Goal: Task Accomplishment & Management: Use online tool/utility

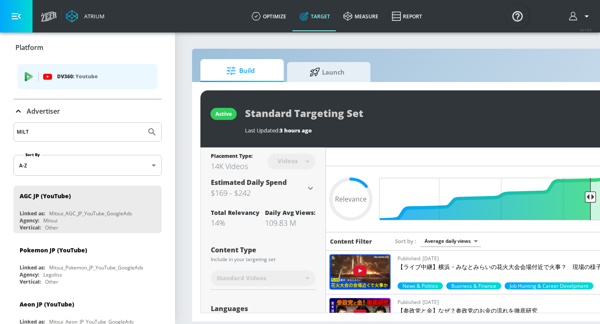
scroll to position [0, 102]
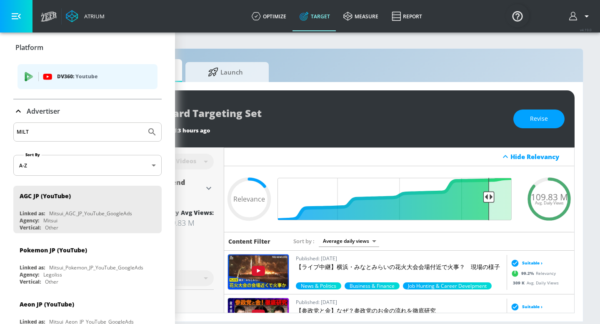
click at [213, 44] on section "Build Launch active Standard Targeting Set Last Updated: 3 hours ago Revise Pla…" at bounding box center [336, 178] width 527 height 293
click at [53, 133] on input "MILT" at bounding box center [80, 132] width 126 height 11
click at [52, 133] on input "MILT" at bounding box center [80, 132] width 126 height 11
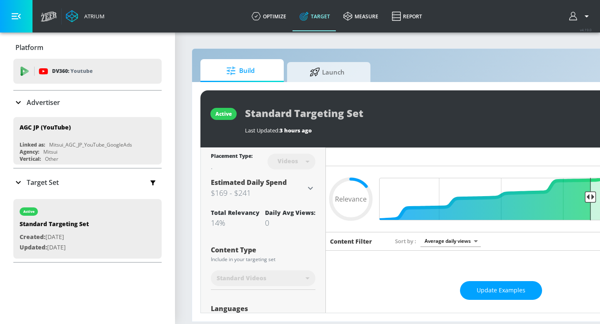
click at [48, 103] on p "Advertiser" at bounding box center [43, 102] width 33 height 9
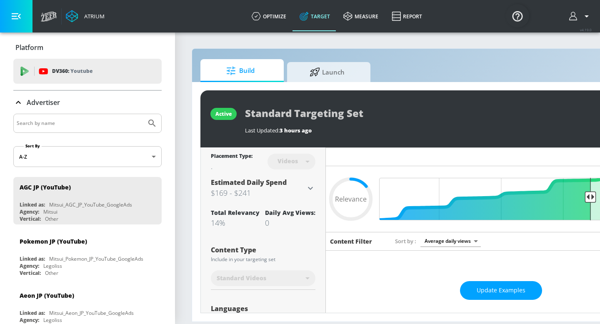
click at [45, 125] on input "Search by name" at bounding box center [80, 123] width 126 height 11
type input "ML"
click at [143, 114] on button "Submit Search" at bounding box center [152, 123] width 18 height 18
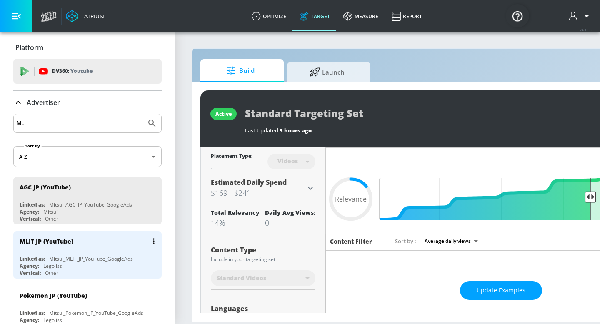
click at [41, 248] on div "MLIT JP (YouTube)" at bounding box center [90, 241] width 140 height 20
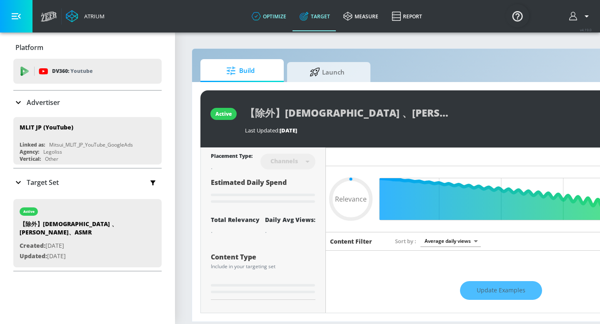
type input "0.6"
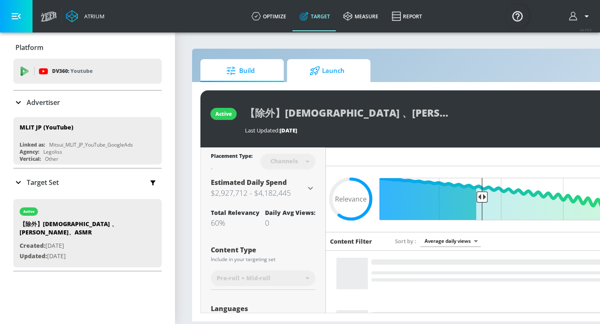
click at [335, 77] on span "Launch" at bounding box center [327, 71] width 63 height 20
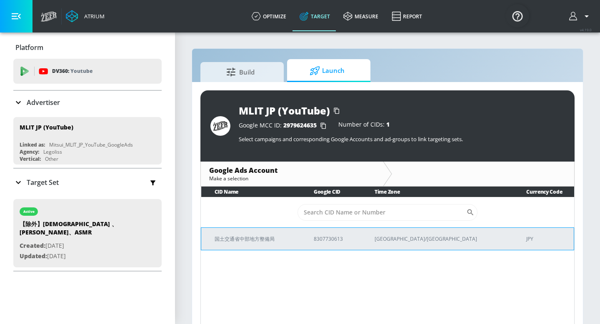
click at [246, 227] on tbody "​ 国土交通省中部地方整備局 8307730613 Asia/Tokyo JPY" at bounding box center [387, 223] width 373 height 53
click at [245, 241] on p "国土交通省中部地方整備局" at bounding box center [254, 239] width 79 height 9
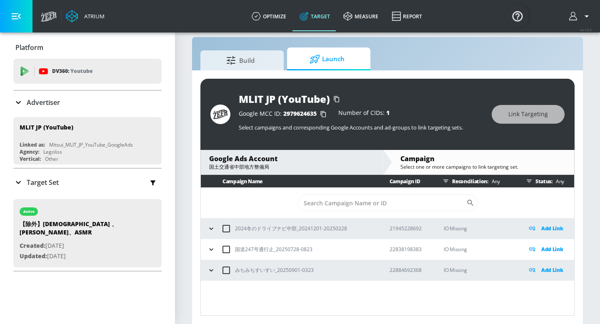
scroll to position [12, 0]
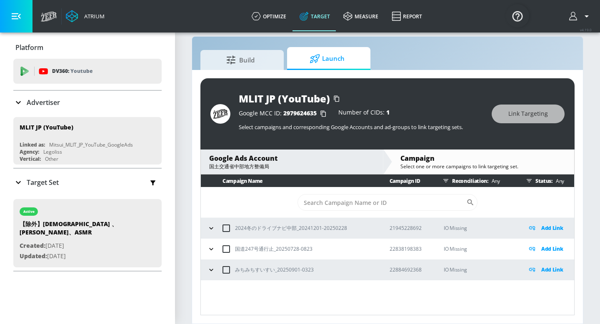
click at [212, 268] on icon "button" at bounding box center [211, 270] width 8 height 8
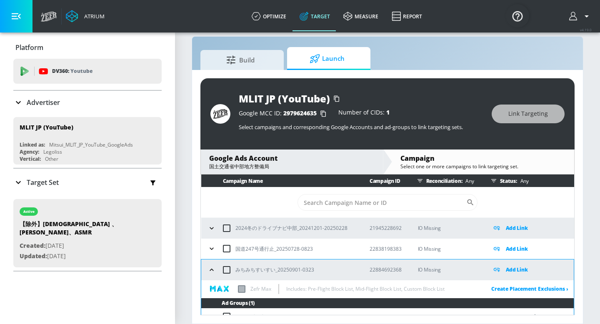
scroll to position [10, 0]
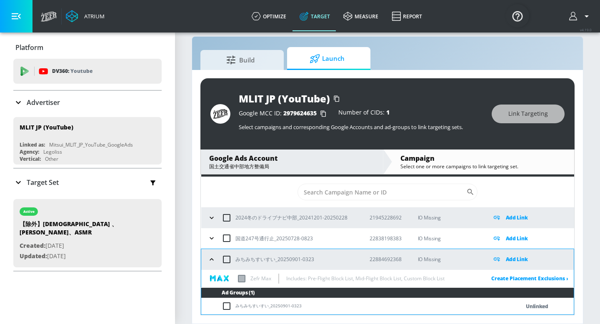
click at [227, 260] on input "checkbox" at bounding box center [227, 260] width 18 height 18
checkbox input "true"
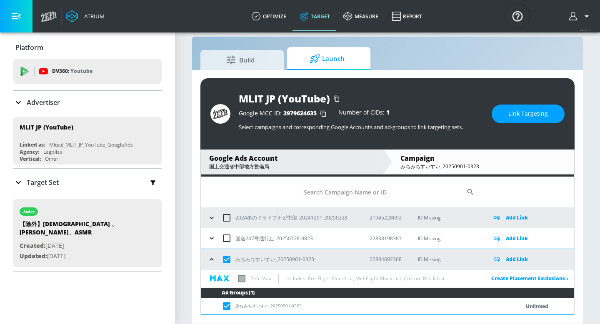
click at [511, 261] on p "Add Link" at bounding box center [517, 260] width 22 height 10
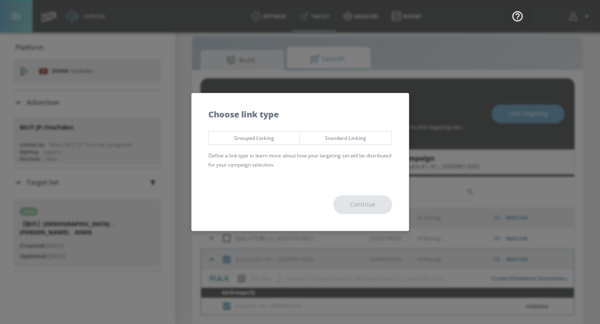
click at [333, 127] on div "Choose link type" at bounding box center [300, 110] width 217 height 34
click at [336, 135] on span "Standard Linking" at bounding box center [345, 138] width 79 height 9
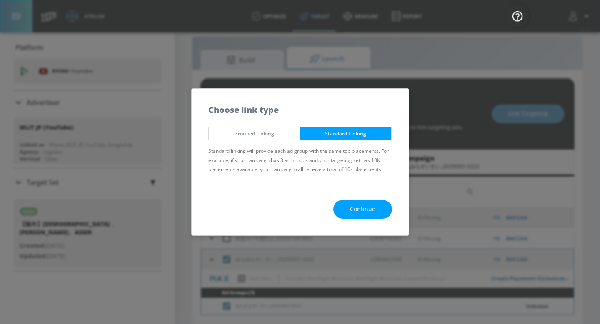
click at [345, 208] on button "Continue" at bounding box center [362, 209] width 59 height 19
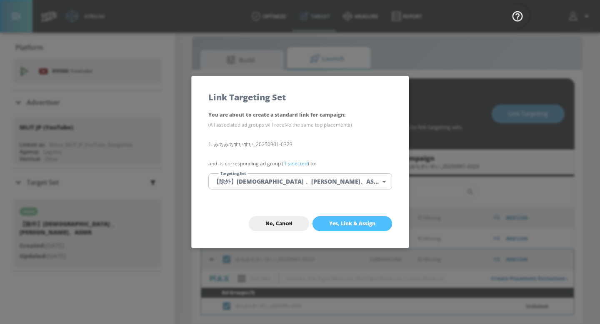
click at [332, 225] on span "Yes, Link & Assign" at bounding box center [352, 223] width 46 height 7
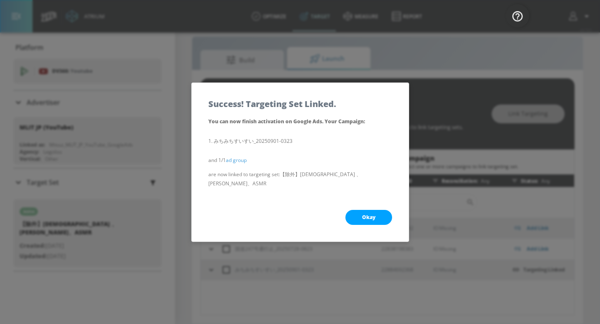
scroll to position [0, 0]
click at [361, 218] on button "Okay" at bounding box center [369, 217] width 47 height 15
